Goal: Task Accomplishment & Management: Complete application form

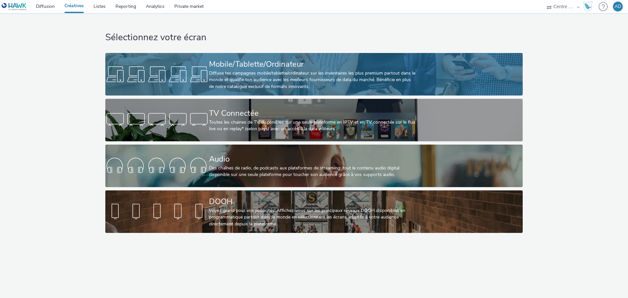
click at [316, 70] on div "Diffuse tes campagnes mobile/tablette/ordinateur sur les inventaires les plus p…" at bounding box center [312, 80] width 207 height 20
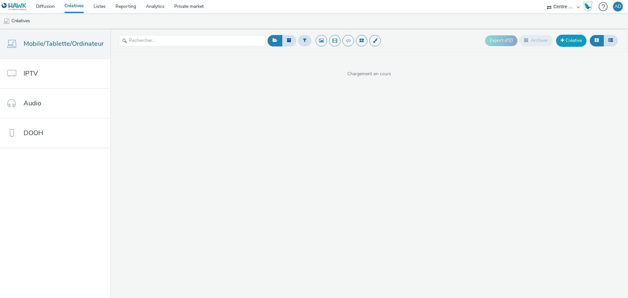
click at [577, 42] on link "Créative" at bounding box center [571, 41] width 30 height 12
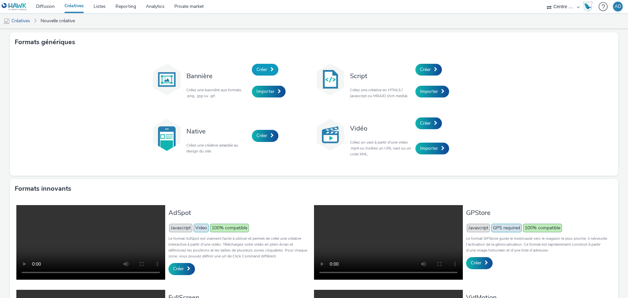
click at [259, 68] on span "Créer" at bounding box center [261, 69] width 11 height 6
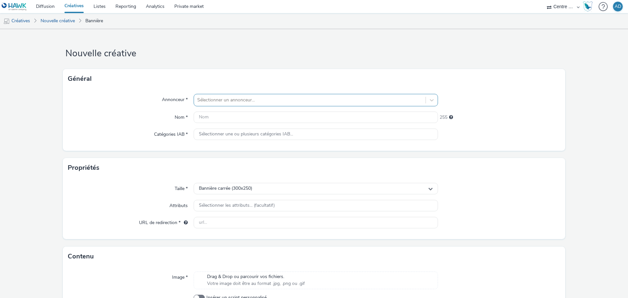
click at [213, 98] on div at bounding box center [309, 100] width 225 height 8
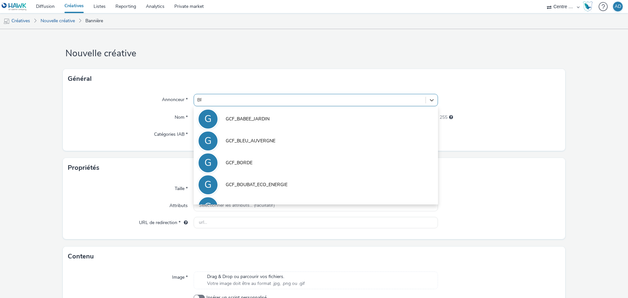
type input "BPM"
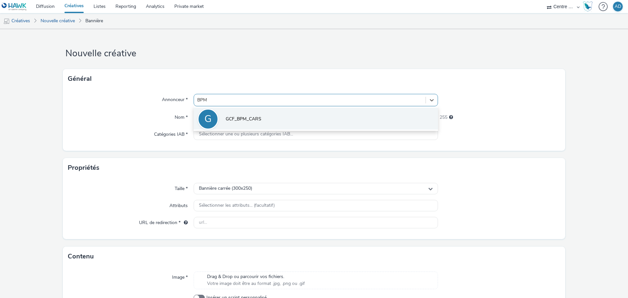
click at [229, 121] on span "GCF_BPM_CARS" at bounding box center [244, 119] width 36 height 7
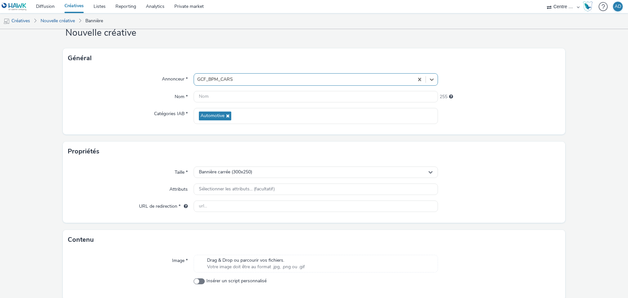
scroll to position [47, 0]
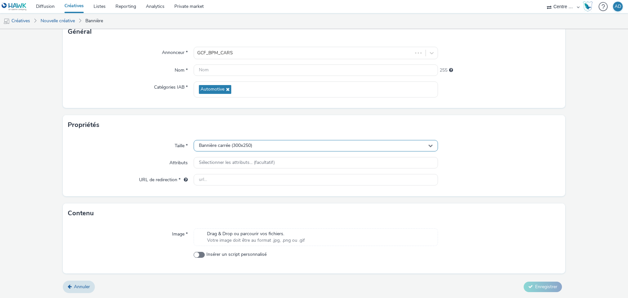
click at [253, 149] on div "Bannière carrée (300x250)" at bounding box center [316, 145] width 244 height 11
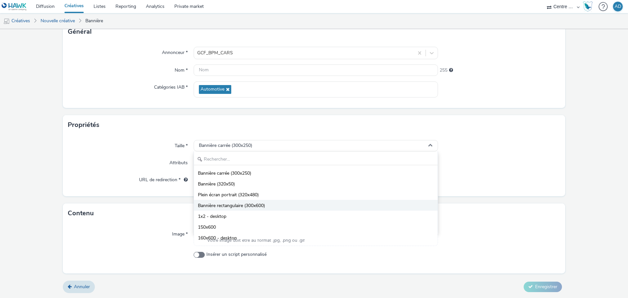
click at [246, 206] on span "Bannière rectangulaire (300x600)" at bounding box center [231, 205] width 67 height 7
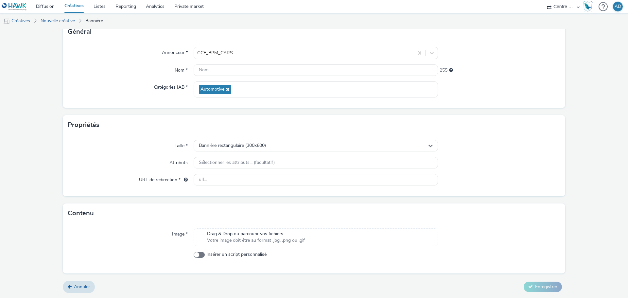
click at [248, 237] on span "Votre image doit être au format .jpg, .png ou .gif" at bounding box center [256, 240] width 98 height 7
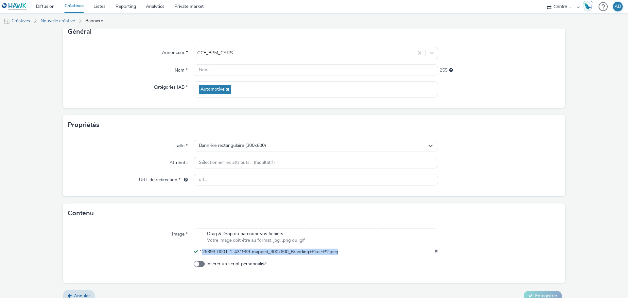
drag, startPoint x: 343, startPoint y: 254, endPoint x: 199, endPoint y: 250, distance: 143.2
click at [199, 250] on div "126393-0001-1-431969-mapped_300x600_Branding+Plus+P2.jpeg" at bounding box center [316, 251] width 244 height 7
click at [102, 223] on div "Contenu" at bounding box center [314, 213] width 502 height 20
drag, startPoint x: 348, startPoint y: 252, endPoint x: 198, endPoint y: 250, distance: 150.1
click at [198, 250] on div "126393-0001-1-431969-mapped_300x600_Branding+Plus+P2.jpeg" at bounding box center [316, 251] width 244 height 7
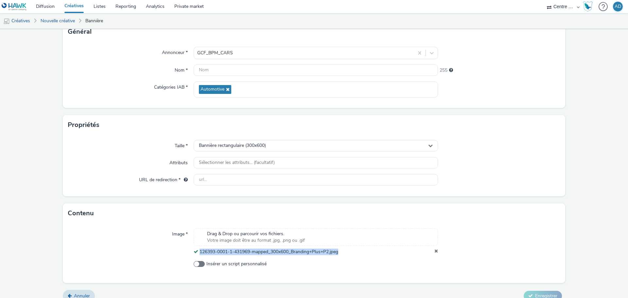
copy span "126393-0001-1-431969-mapped_300x600_Branding+Plus+P2.jpeg"
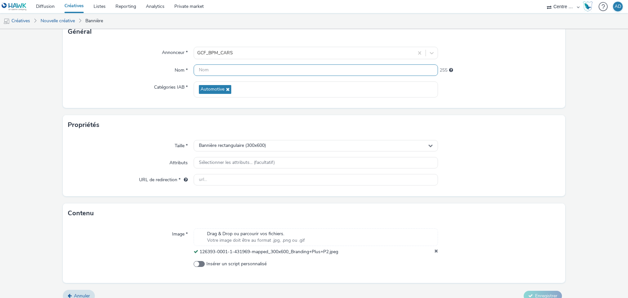
click at [244, 69] on input "text" at bounding box center [316, 69] width 244 height 11
paste input "126393-0001-1-431969-mapped_300x600_Branding+Plus+P2.jpeg"
type input "126393-0001-1-431969-mapped_300x600_Branding+Plus+P2.jpeg"
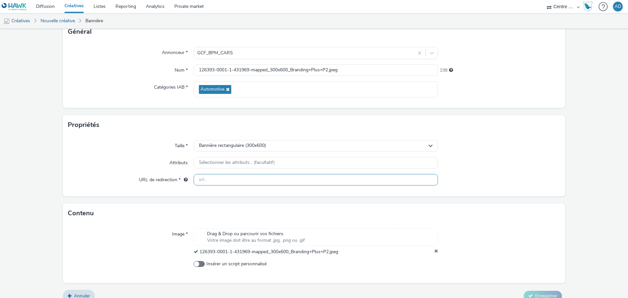
click at [199, 181] on input "text" at bounding box center [316, 179] width 244 height 11
paste input "[URL][DOMAIN_NAME]"
type input "[URL][DOMAIN_NAME]"
click at [541, 141] on div at bounding box center [499, 146] width 122 height 12
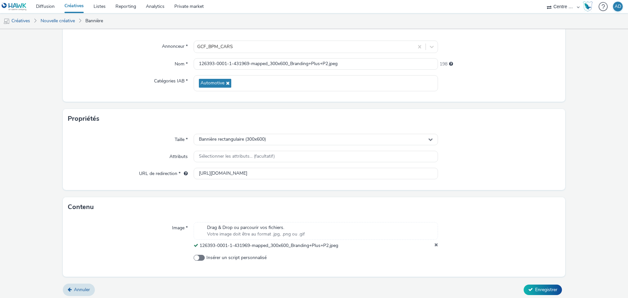
scroll to position [56, 0]
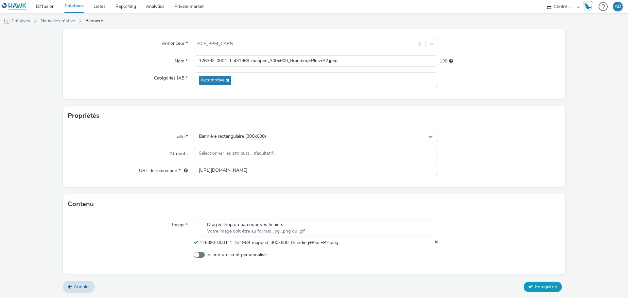
click at [541, 282] on button "Enregistrer" at bounding box center [542, 286] width 38 height 10
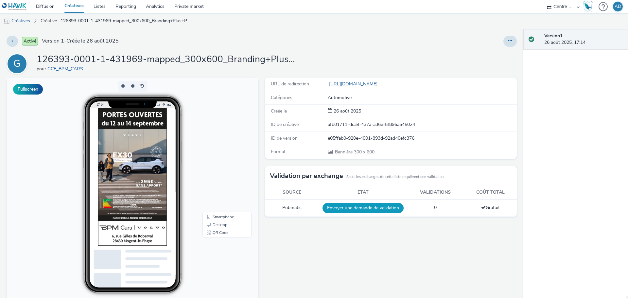
click at [352, 208] on button "Envoyer une demande de validation" at bounding box center [362, 208] width 81 height 10
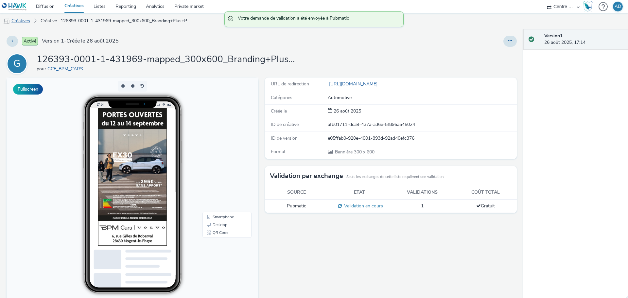
click at [28, 22] on link "Créatives" at bounding box center [16, 21] width 33 height 16
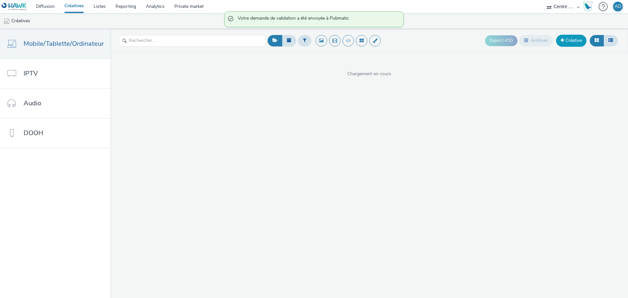
click at [564, 38] on link "Créative" at bounding box center [571, 41] width 30 height 12
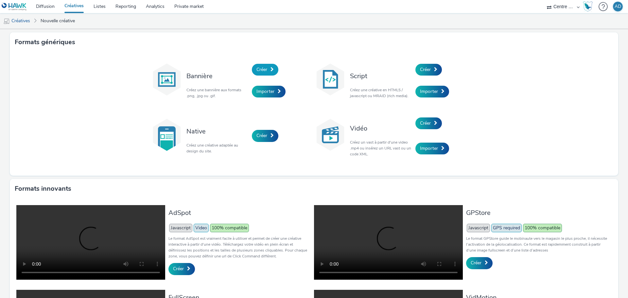
click at [264, 68] on span "Créer" at bounding box center [261, 69] width 11 height 6
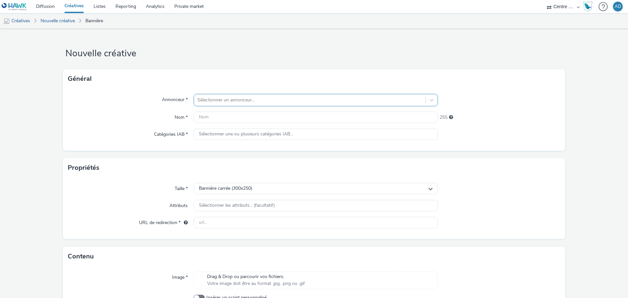
click at [298, 102] on div at bounding box center [309, 100] width 225 height 8
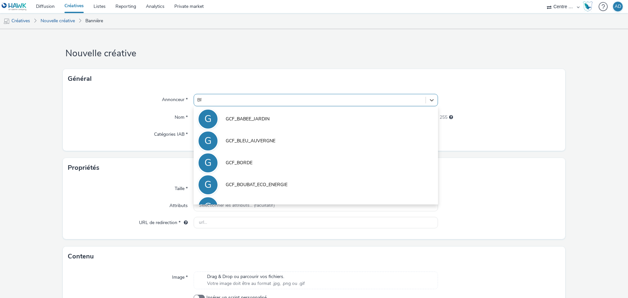
type input "BPM"
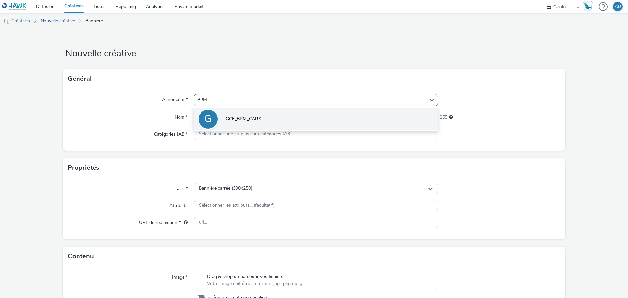
click at [292, 117] on li "G GCF_BPM_CARS" at bounding box center [316, 119] width 244 height 22
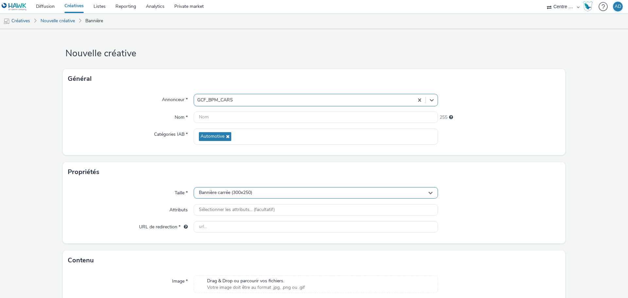
click at [252, 190] on span "Bannière carrée (300x250)" at bounding box center [225, 193] width 53 height 6
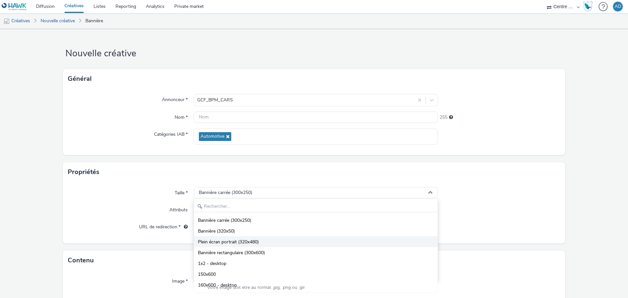
click at [253, 240] on span "Plein écran portrait (320x480)" at bounding box center [228, 242] width 61 height 7
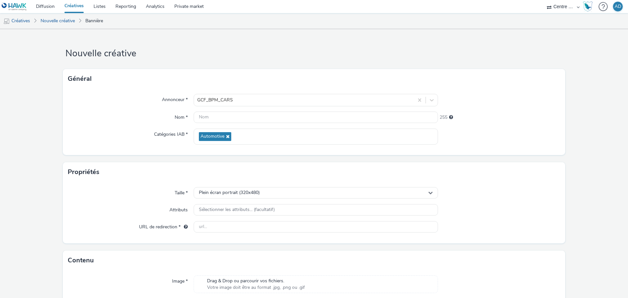
scroll to position [47, 0]
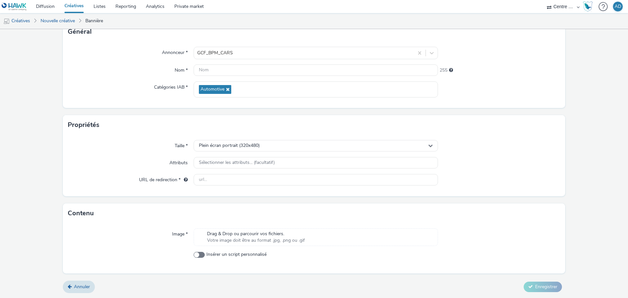
click at [251, 236] on span "Drag & Drop ou parcourir vos fichiers." at bounding box center [256, 233] width 98 height 7
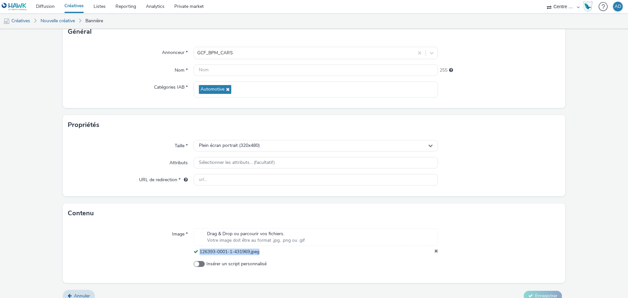
drag, startPoint x: 260, startPoint y: 255, endPoint x: 199, endPoint y: 256, distance: 61.5
click at [199, 256] on div "Image * Drag & Drop ou parcourir vos fichiers. Votre image doit être au format …" at bounding box center [314, 253] width 502 height 60
copy span "126393-0001-1-431969.jpeg"
click at [210, 68] on input "text" at bounding box center [316, 69] width 244 height 11
paste input "126393-0001-1-431969.jpeg"
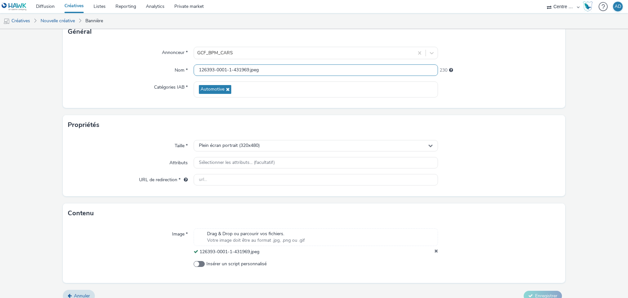
type input "126393-0001-1-431969.jpeg"
drag, startPoint x: 595, startPoint y: 117, endPoint x: 612, endPoint y: 89, distance: 32.3
click at [596, 115] on form "Nouvelle créative Général Annonceur * GCF_BPM_CARS Nom * 126393-0001-1-431969.j…" at bounding box center [314, 144] width 628 height 325
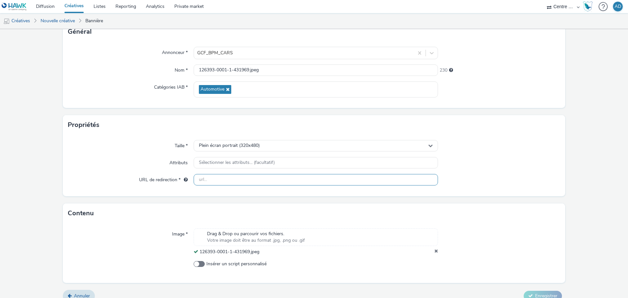
drag, startPoint x: 211, startPoint y: 179, endPoint x: 227, endPoint y: 177, distance: 16.8
click at [211, 179] on input "text" at bounding box center [316, 179] width 244 height 11
paste input "[URL][DOMAIN_NAME]"
type input "[URL][DOMAIN_NAME]"
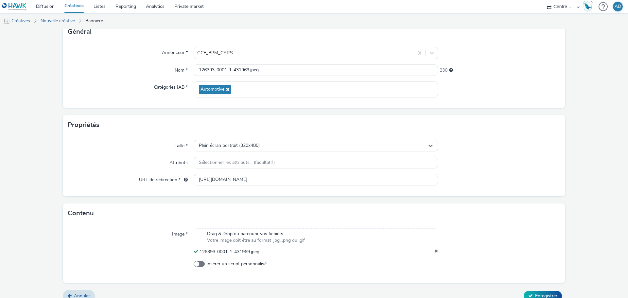
click at [535, 175] on div at bounding box center [499, 180] width 122 height 12
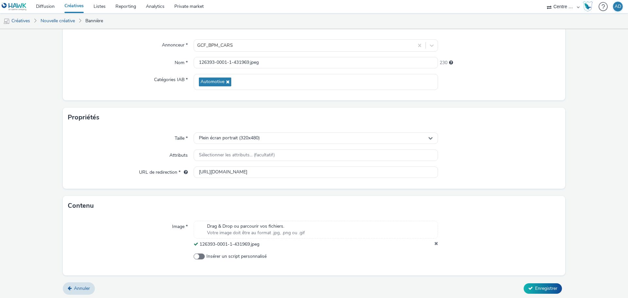
scroll to position [56, 0]
click at [541, 290] on span "Enregistrer" at bounding box center [546, 286] width 22 height 6
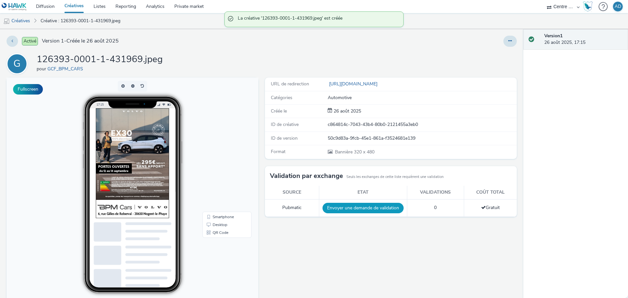
click at [339, 208] on button "Envoyer une demande de validation" at bounding box center [362, 208] width 81 height 10
click at [43, 8] on link "Diffusion" at bounding box center [45, 6] width 28 height 13
